Goal: Transaction & Acquisition: Purchase product/service

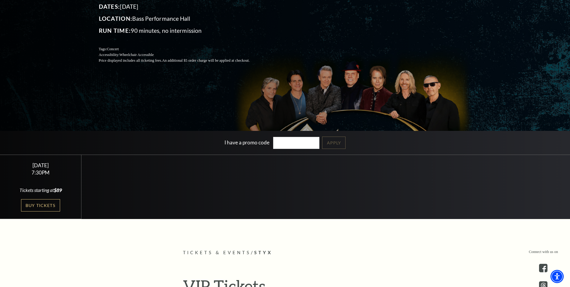
scroll to position [120, 0]
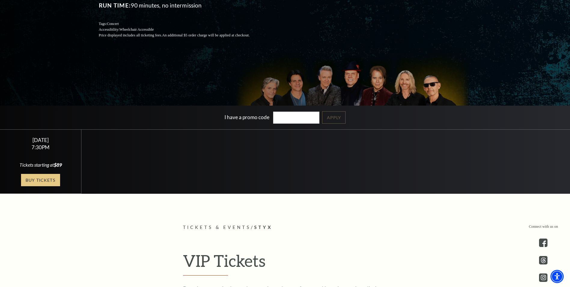
click at [49, 180] on link "Buy Tickets" at bounding box center [40, 180] width 39 height 12
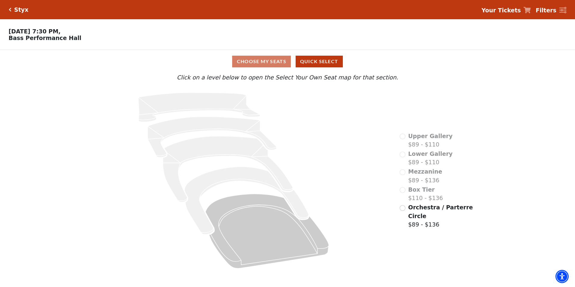
click at [268, 65] on div "Choose My Seats Quick Select" at bounding box center [287, 62] width 431 height 12
click at [403, 211] on input "Orchestra / Parterre Circle$89 - $136\a" at bounding box center [402, 208] width 6 height 6
